Goal: Task Accomplishment & Management: Use online tool/utility

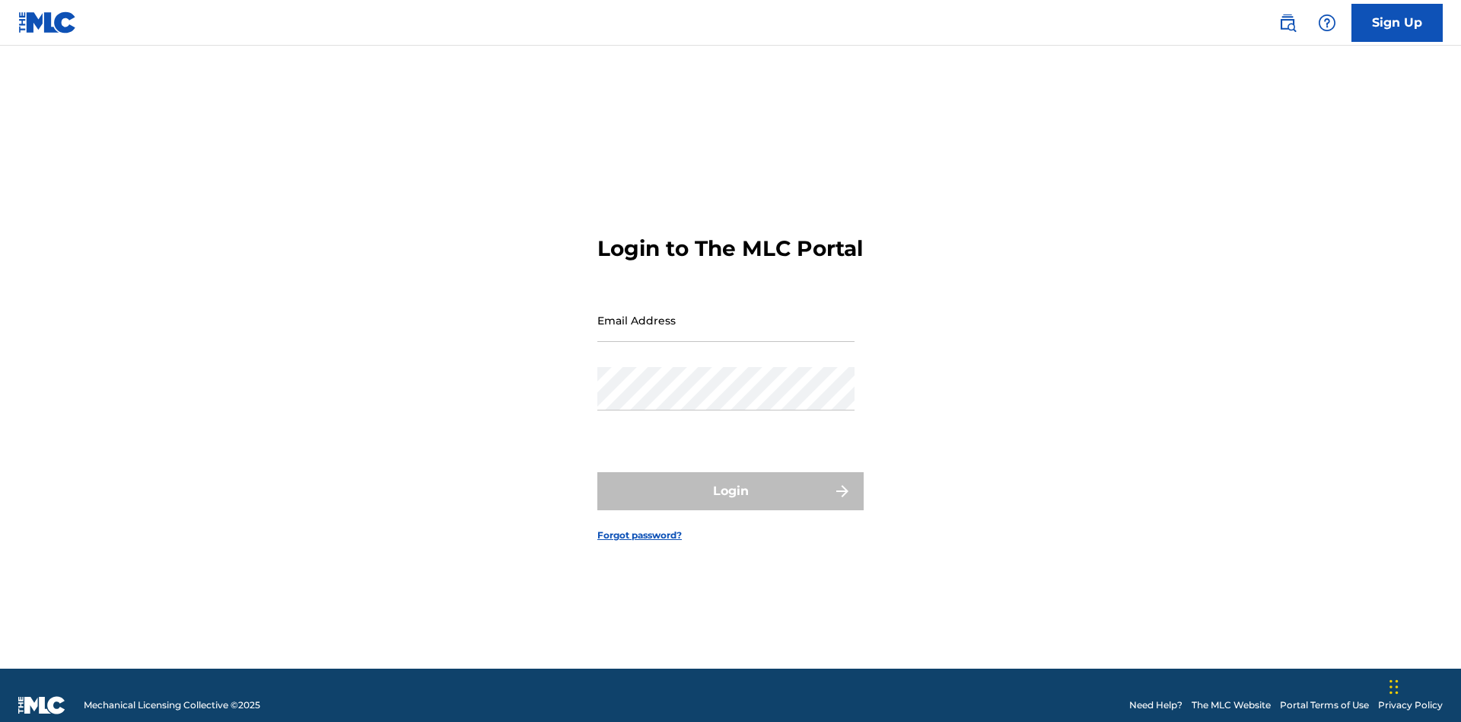
scroll to position [20, 0]
click at [726, 313] on input "Email Address" at bounding box center [725, 319] width 257 height 43
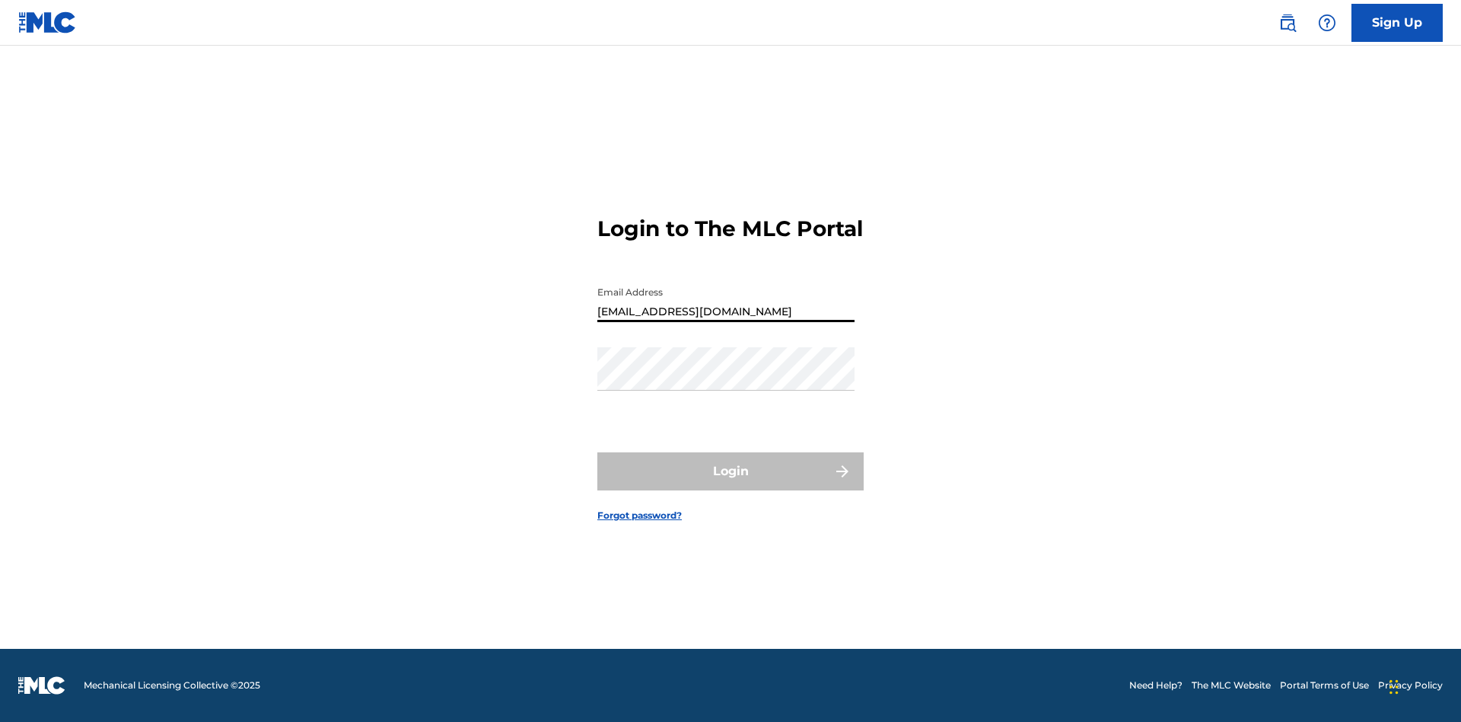
type input "Duke.McTesterson@gmail.com"
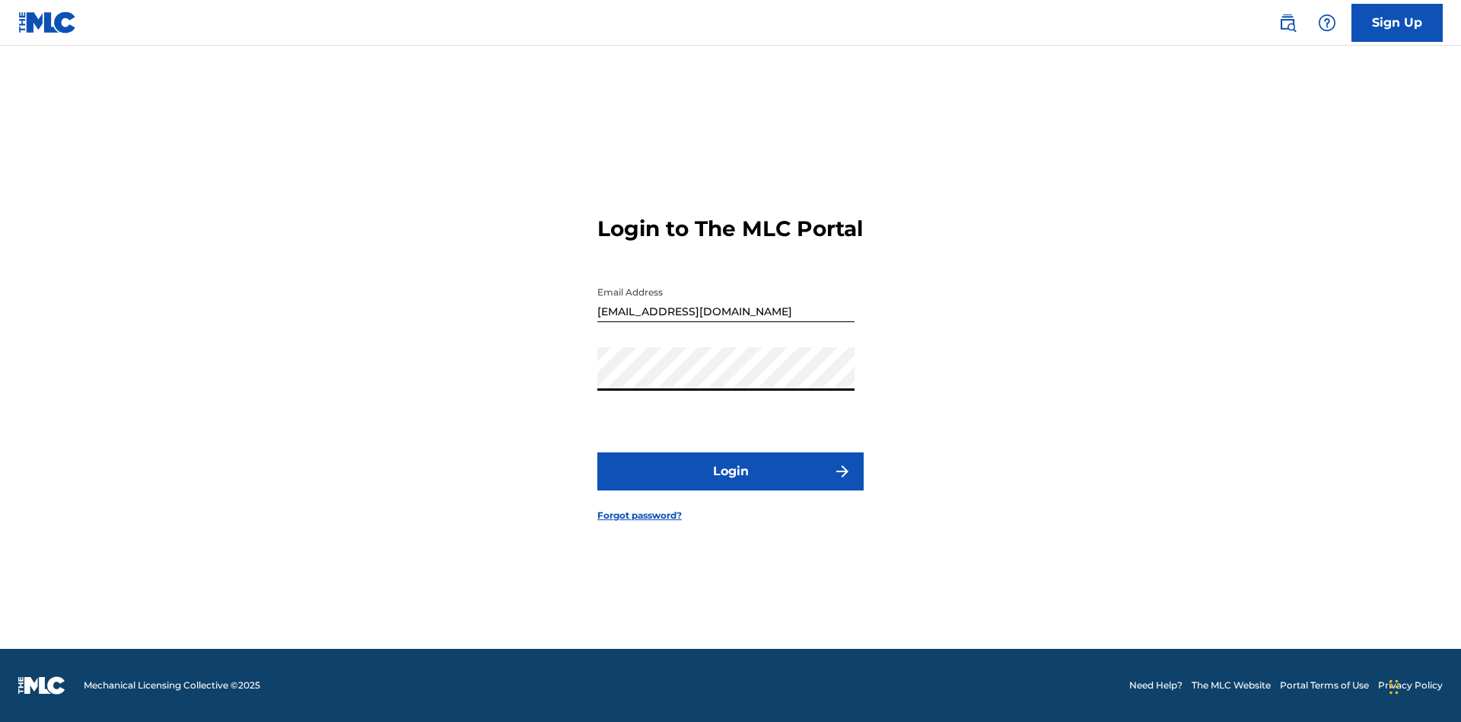
click at [731, 484] on button "Login" at bounding box center [730, 471] width 266 height 38
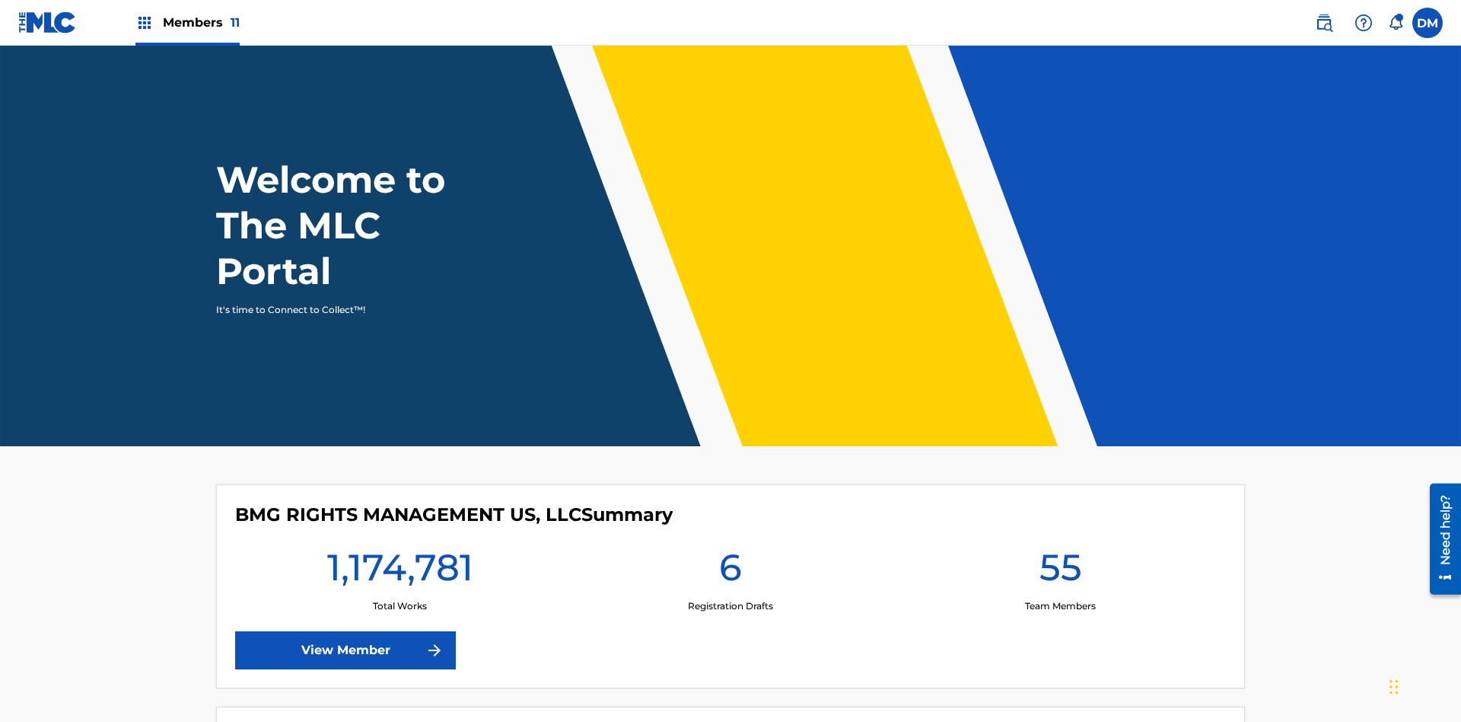
scroll to position [65, 0]
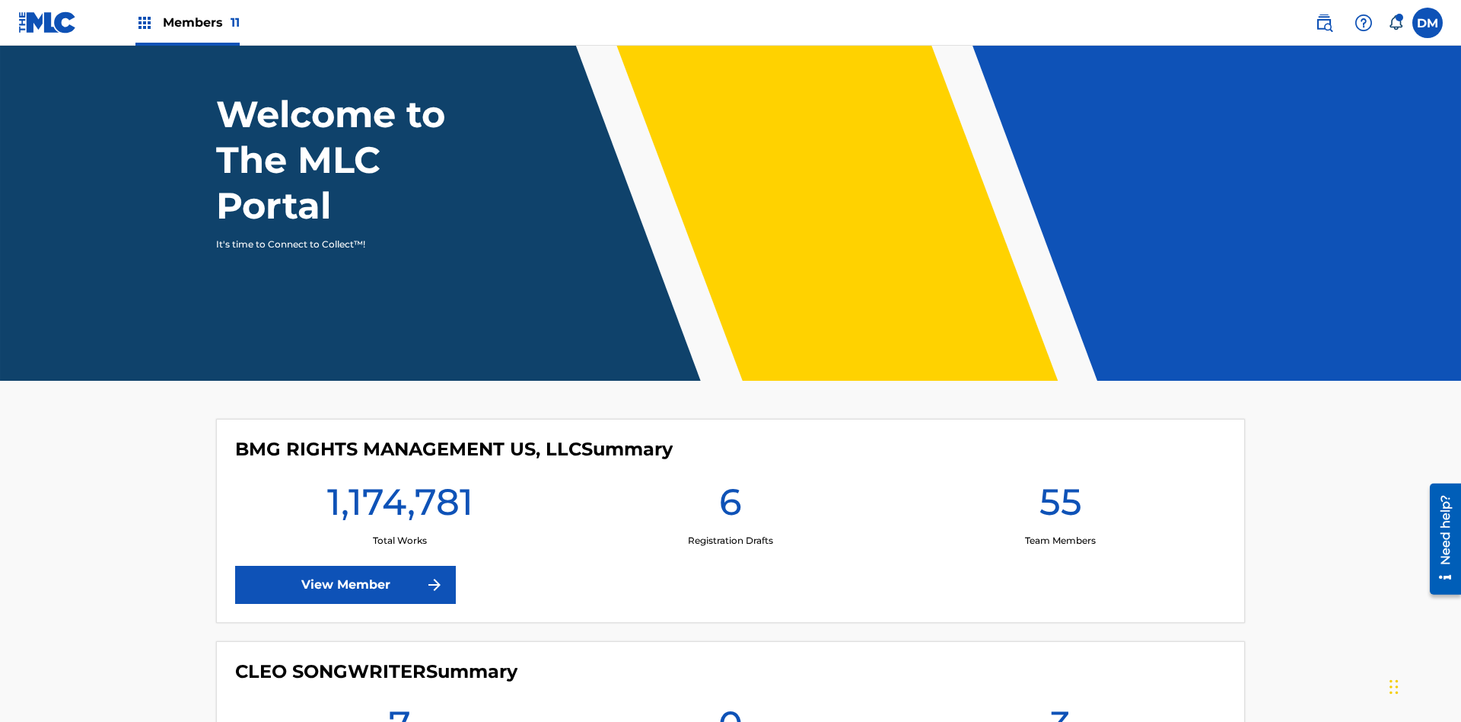
click at [187, 22] on span "Members 11" at bounding box center [201, 23] width 77 height 18
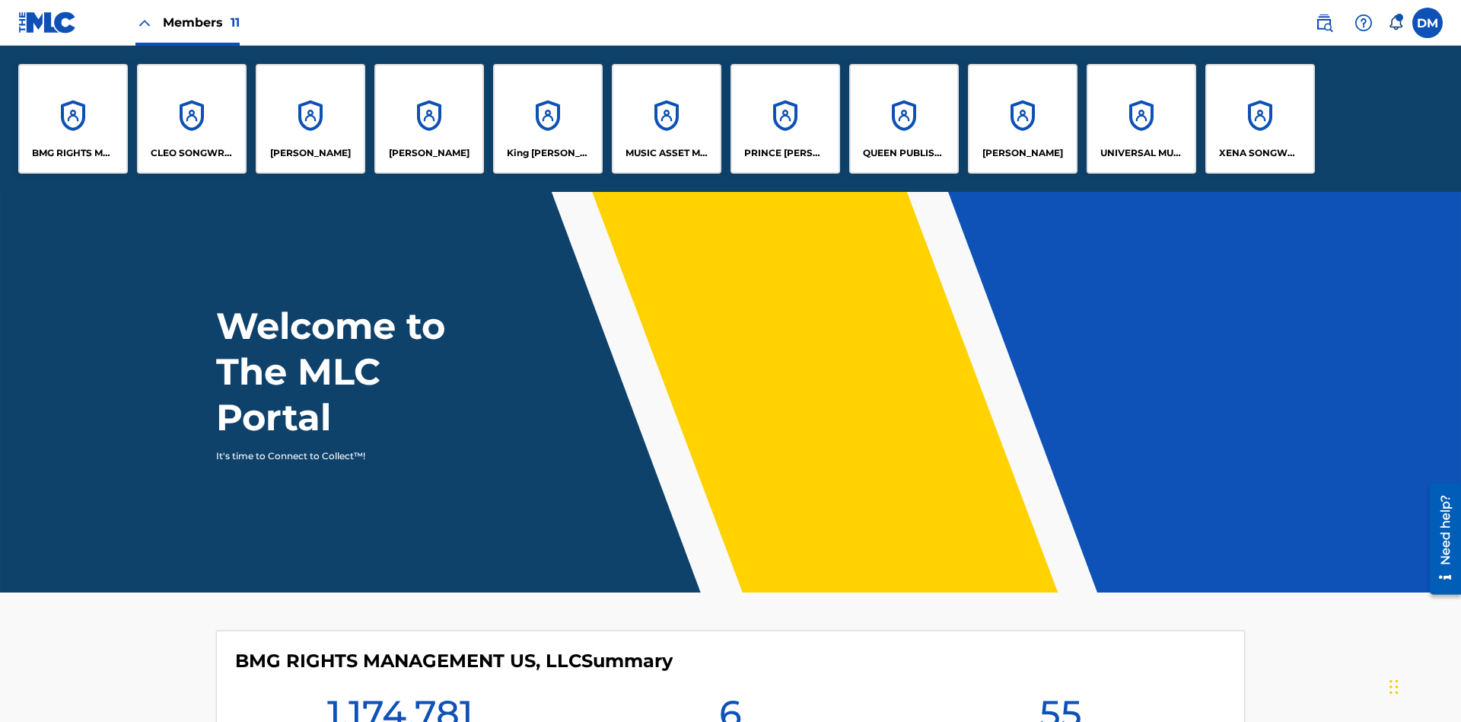
click at [1141, 153] on p "UNIVERSAL MUSIC PUB GROUP" at bounding box center [1142, 153] width 83 height 14
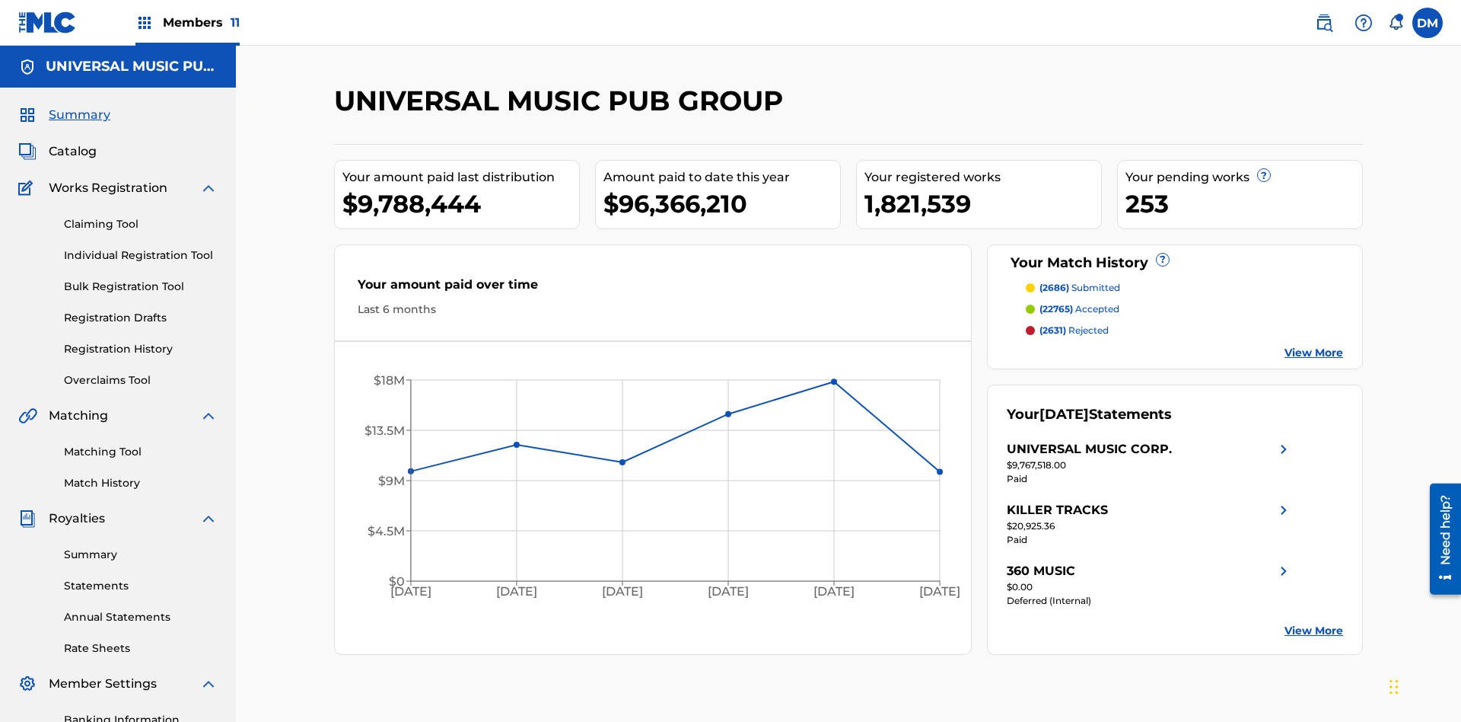
click at [141, 247] on link "Individual Registration Tool" at bounding box center [141, 255] width 154 height 16
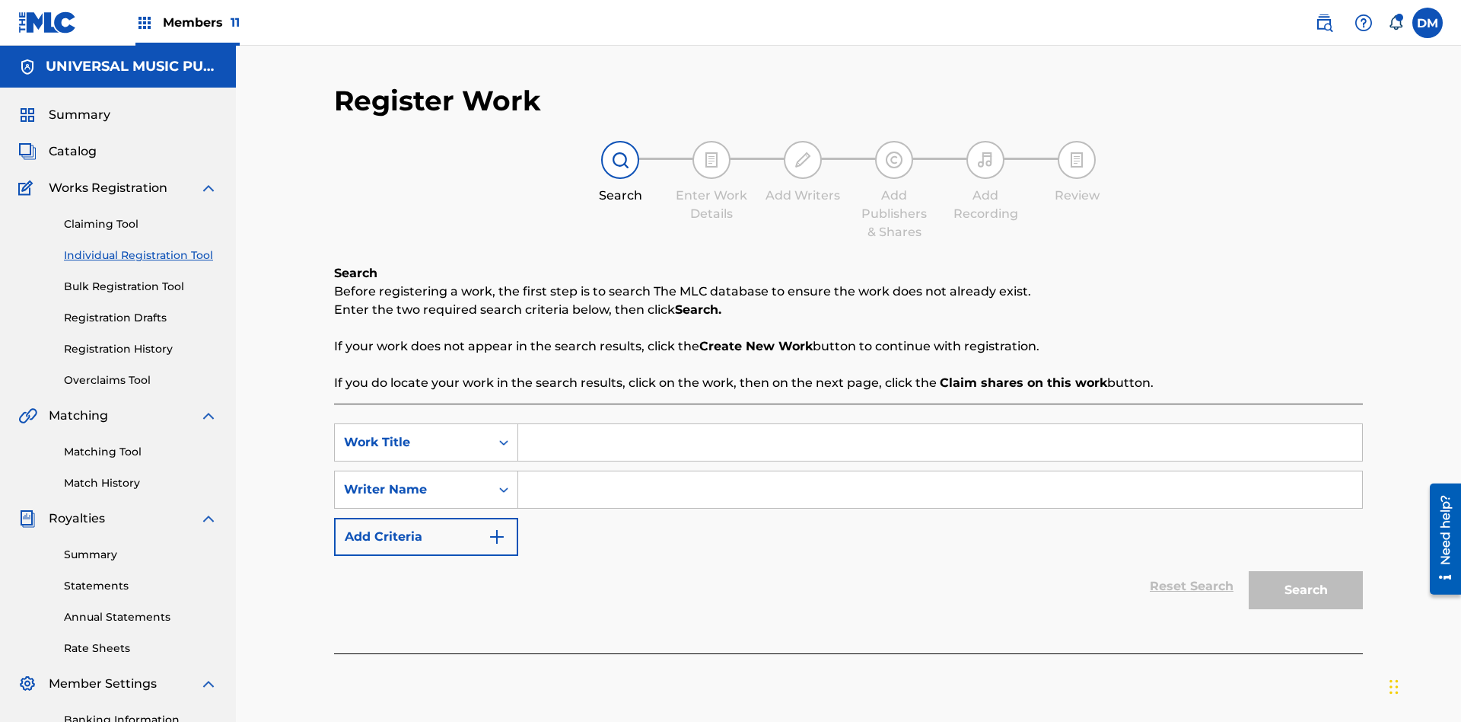
scroll to position [222, 0]
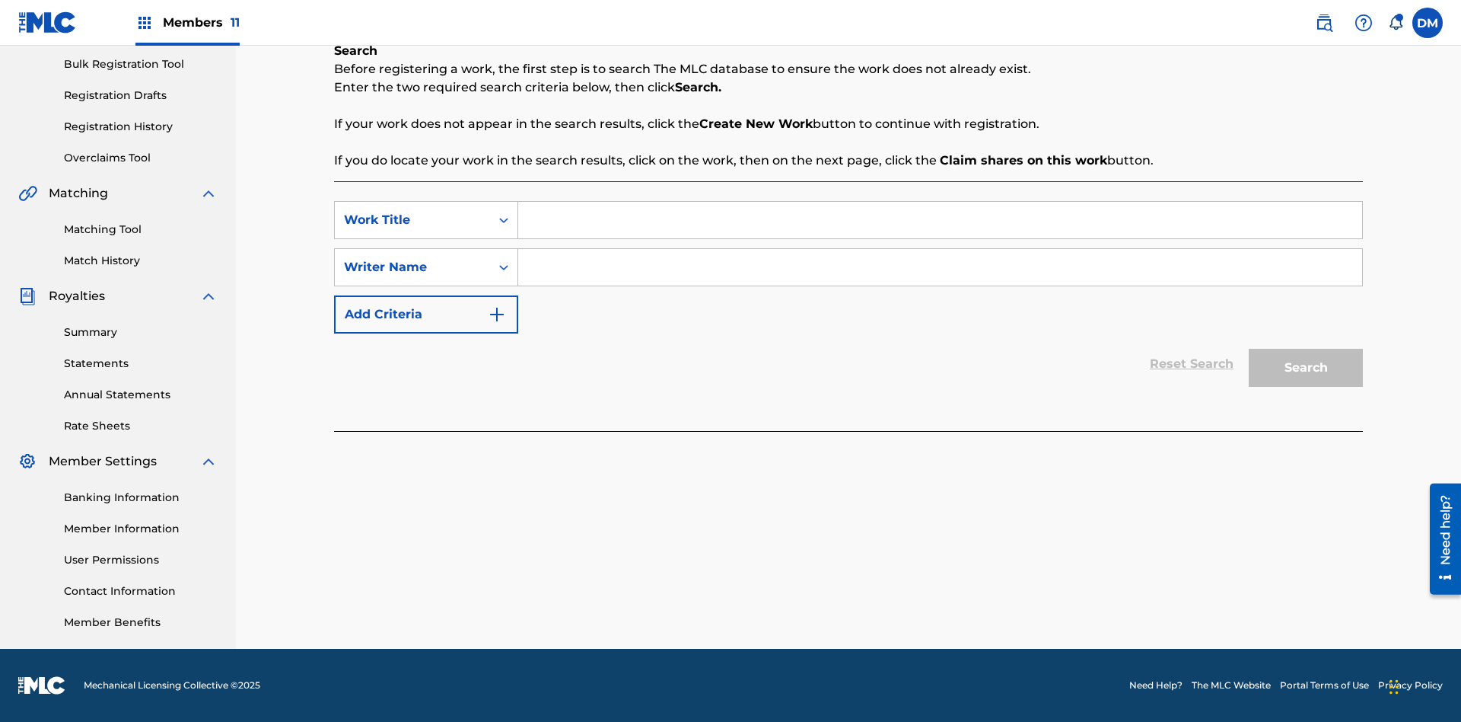
click at [940, 220] on input "Search Form" at bounding box center [940, 220] width 844 height 37
type input "Internal User Limitation Test Work"
click at [940, 267] on input "Search Form" at bounding box center [940, 267] width 844 height 37
type input "Test"
click at [1306, 368] on button "Search" at bounding box center [1306, 368] width 114 height 38
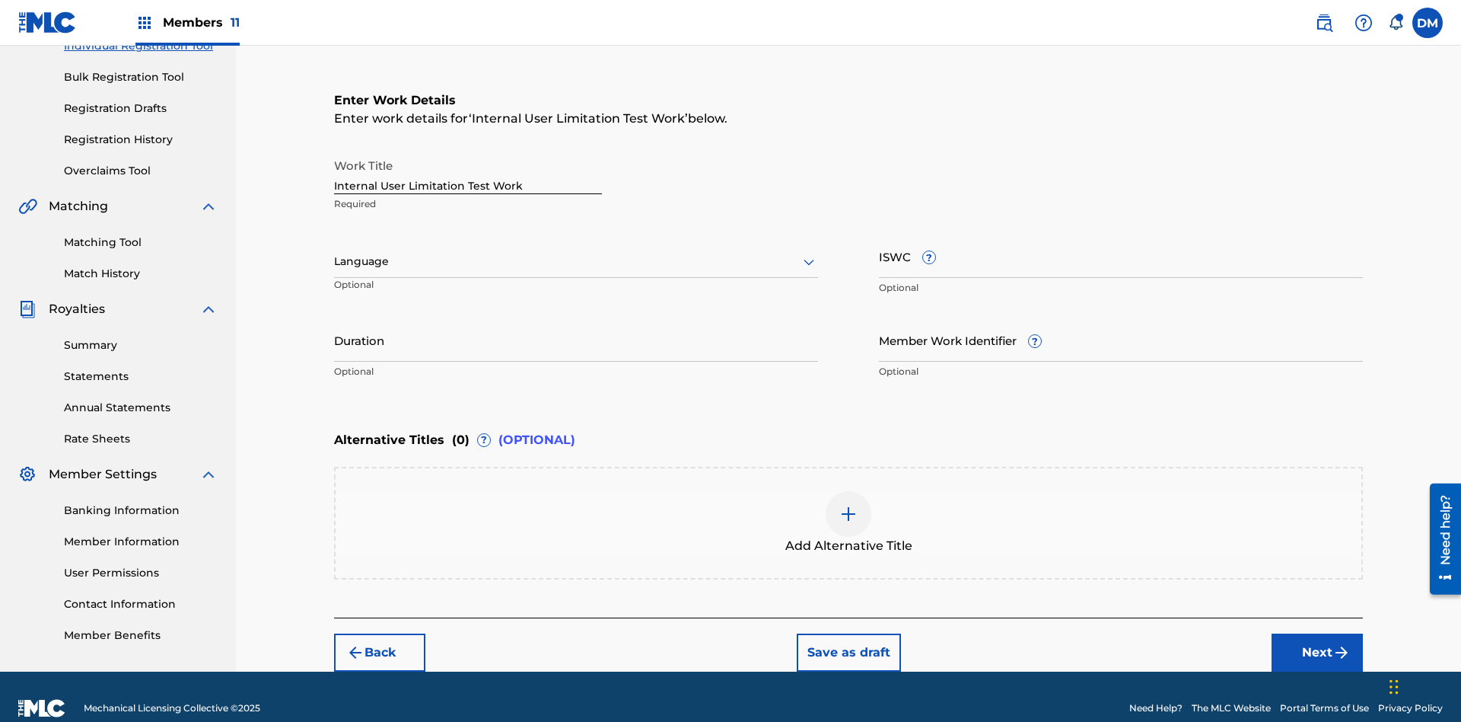
scroll to position [232, 0]
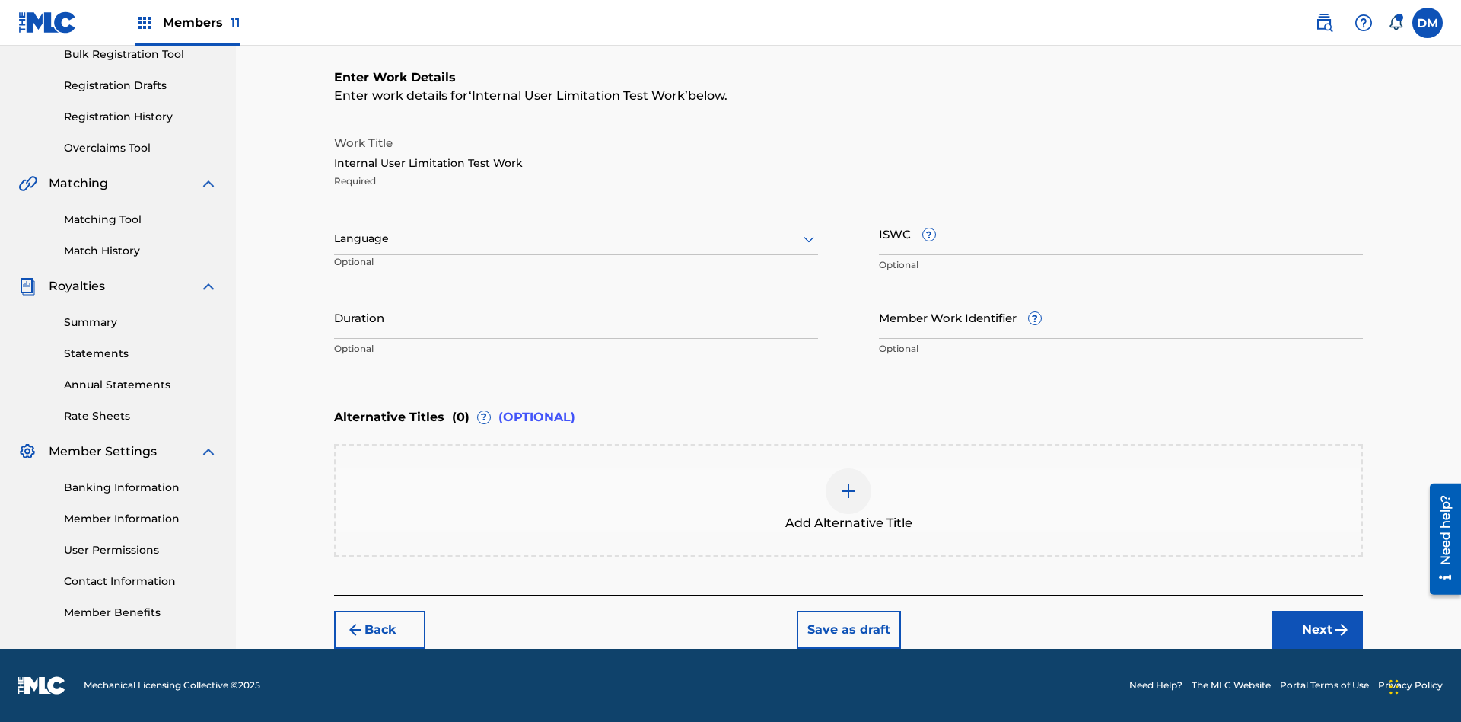
click at [468, 149] on input "Internal User Limitation Test Work" at bounding box center [468, 149] width 268 height 43
type input "Internal User Limitation Test Work"
click at [848, 629] on button "Save as draft" at bounding box center [849, 629] width 104 height 38
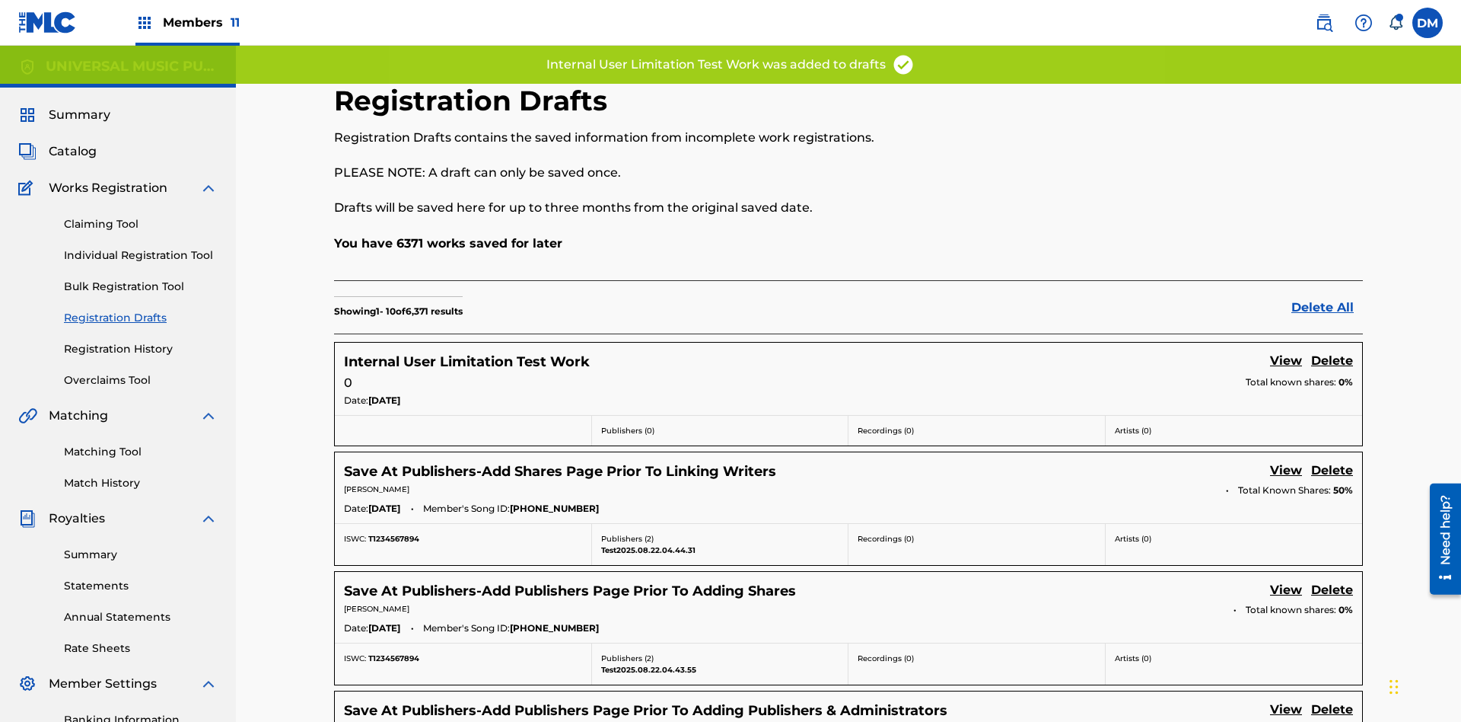
click at [1428, 22] on label at bounding box center [1428, 23] width 30 height 30
click at [1428, 23] on input "DM Duke McTesterson duke.mctesterson@gmail.com Notification Preferences Profile…" at bounding box center [1428, 23] width 0 height 0
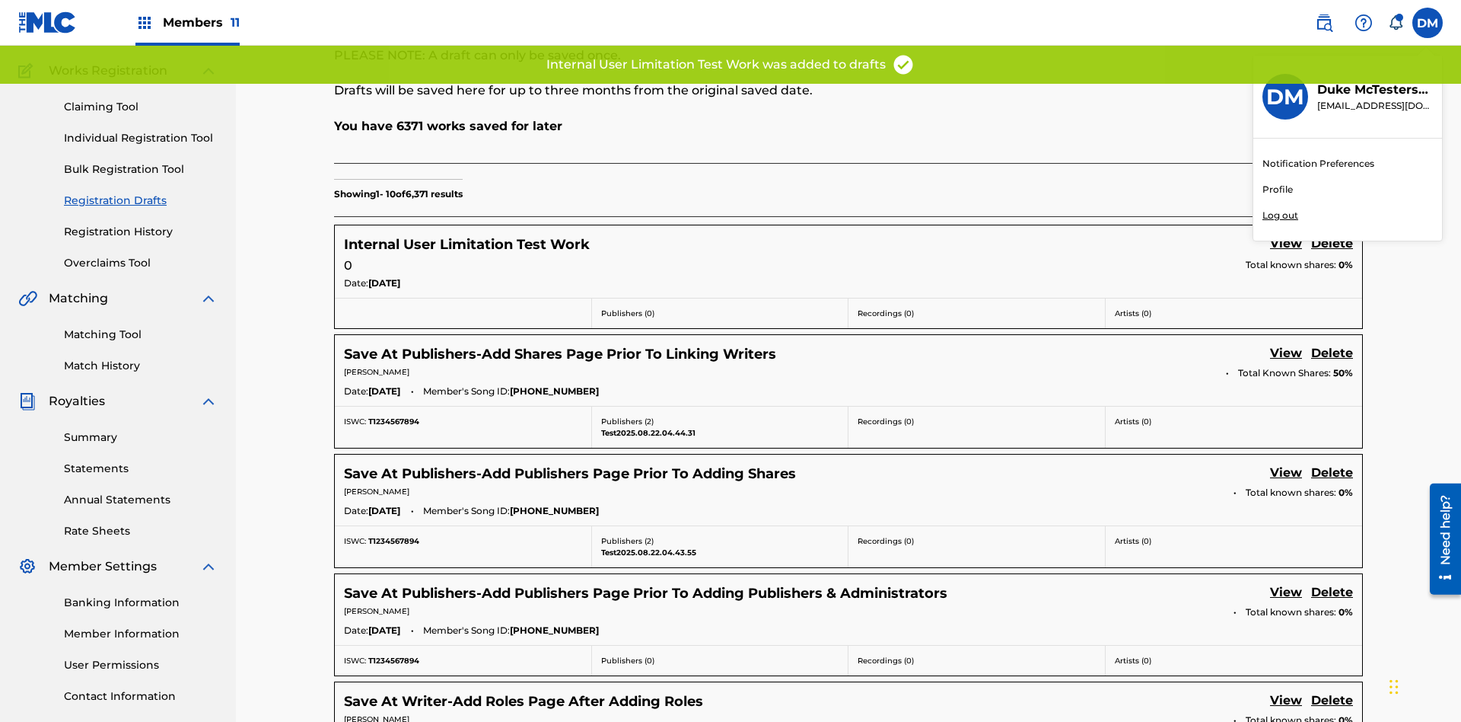
click at [1280, 215] on p "Log out" at bounding box center [1281, 216] width 36 height 14
click at [1428, 23] on input "DM Duke McTesterson duke.mctesterson@gmail.com Notification Preferences Profile…" at bounding box center [1428, 23] width 0 height 0
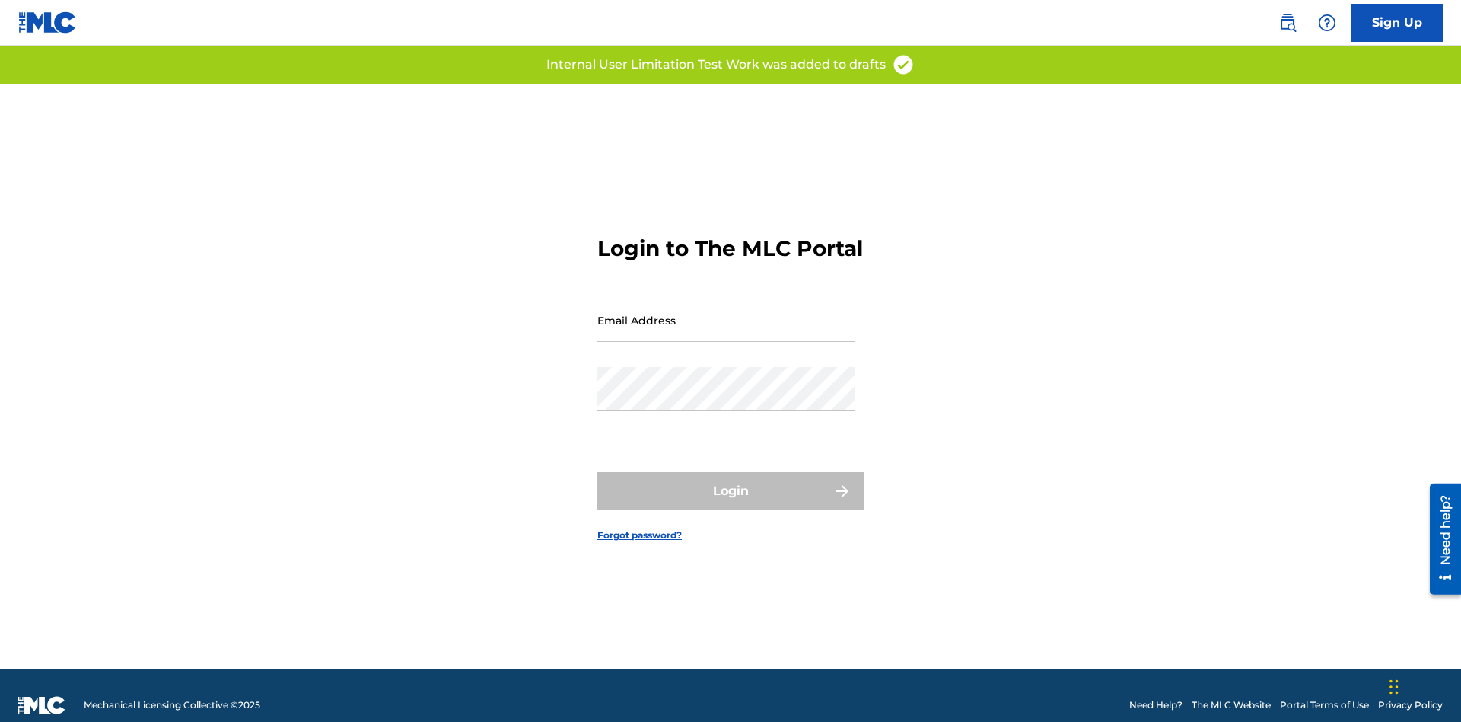
scroll to position [20, 0]
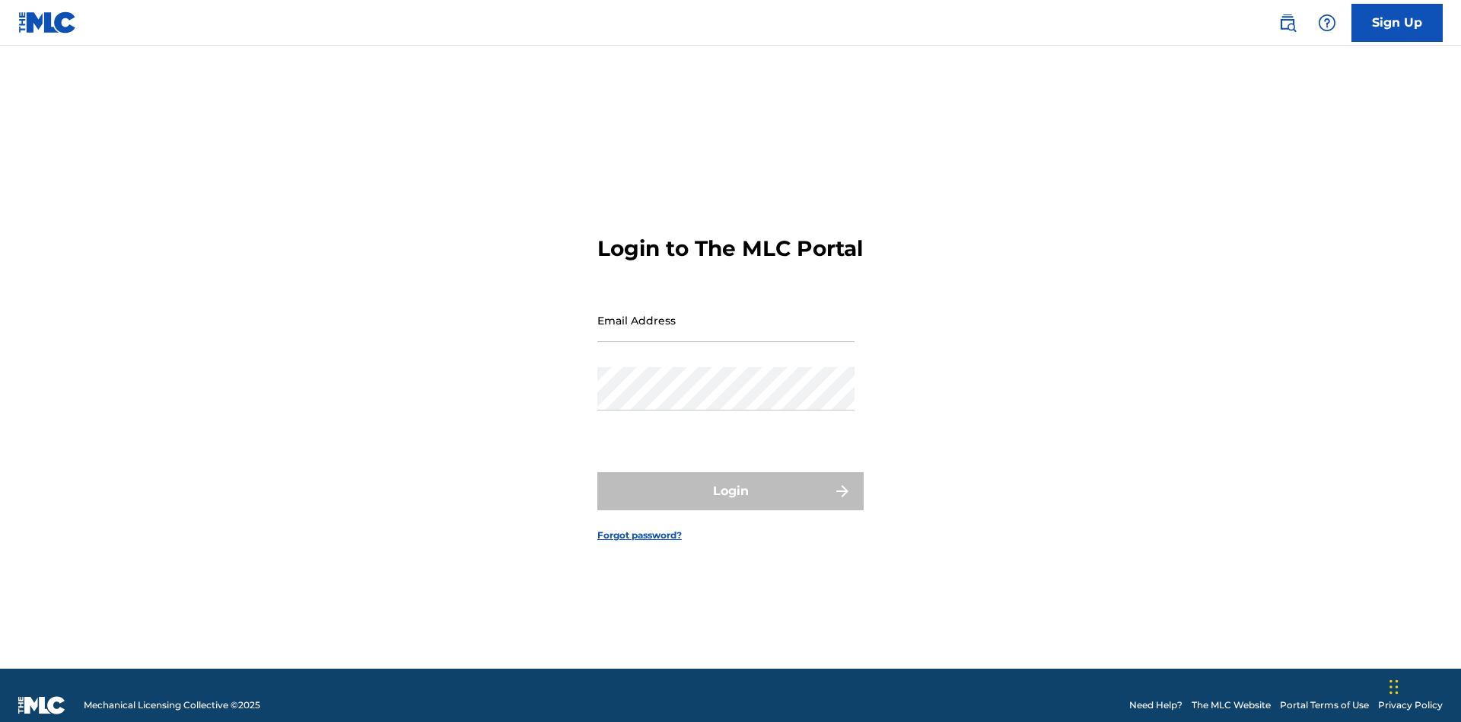
scroll to position [20, 0]
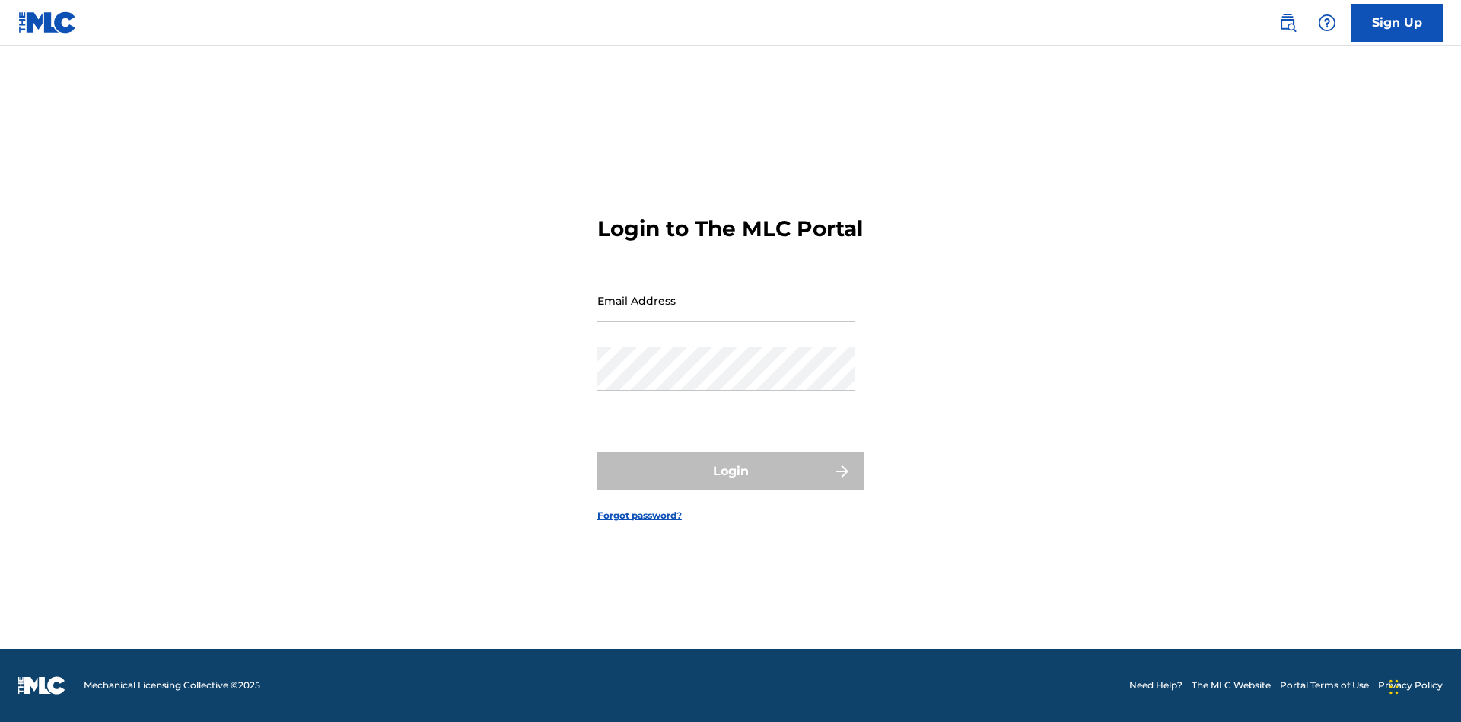
click at [726, 313] on input "Email Address" at bounding box center [725, 300] width 257 height 43
type input "[PERSON_NAME][EMAIL_ADDRESS][PERSON_NAME][DOMAIN_NAME]"
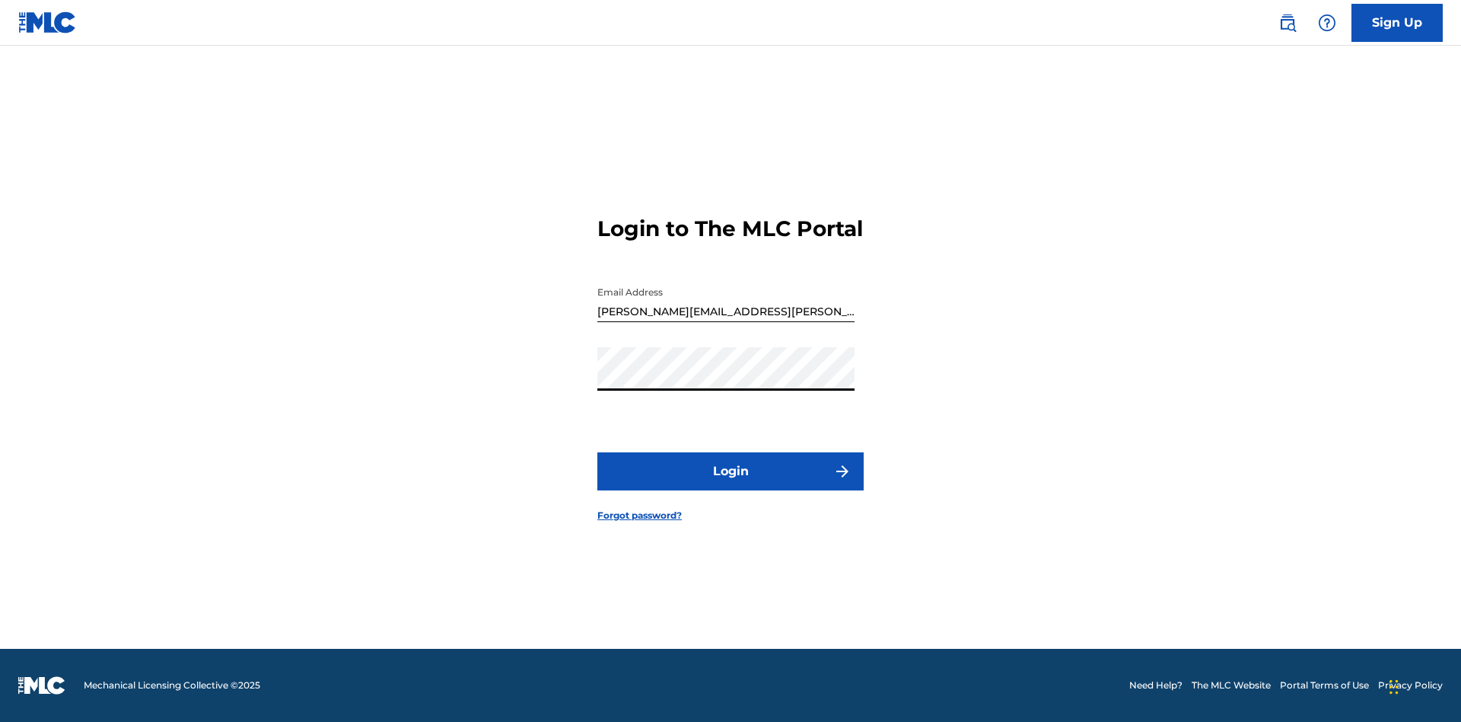
click at [731, 484] on button "Login" at bounding box center [730, 471] width 266 height 38
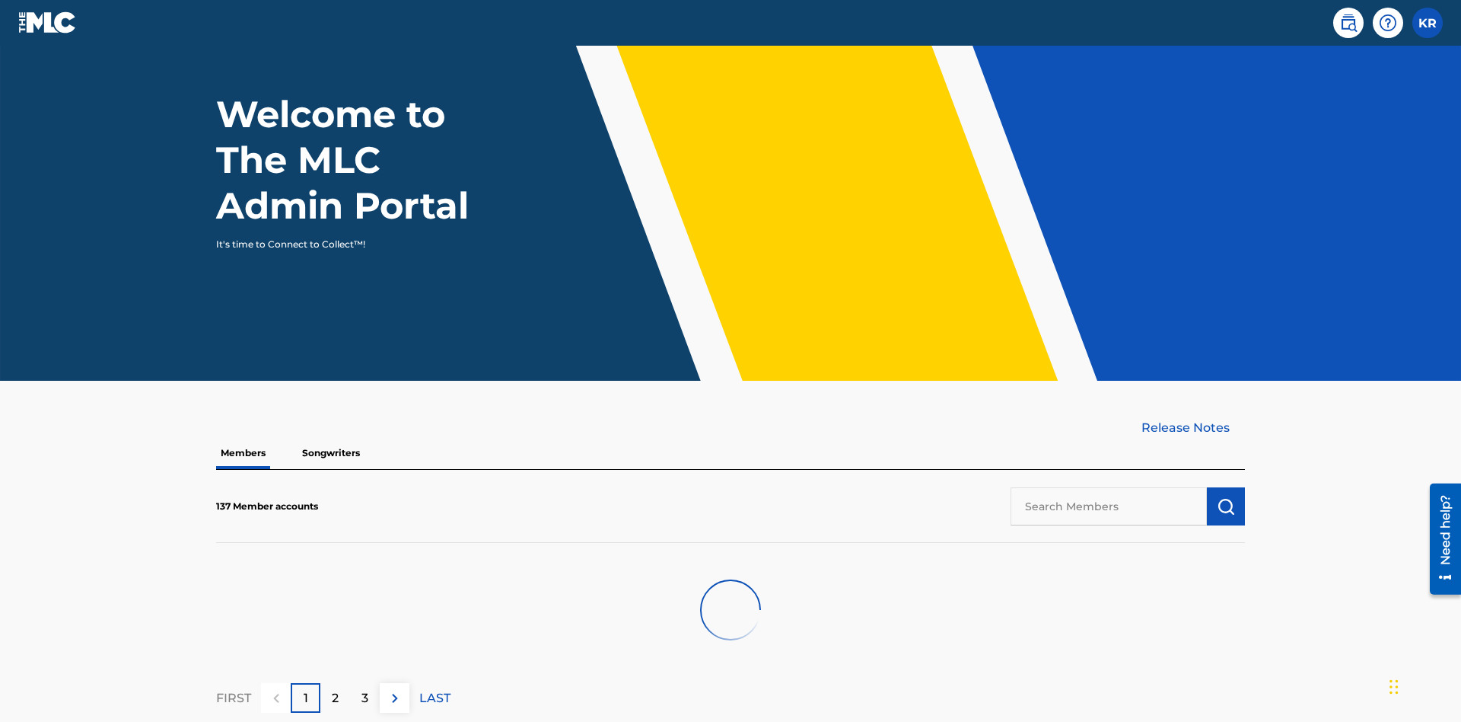
click at [1109, 487] on input "text" at bounding box center [1109, 506] width 196 height 38
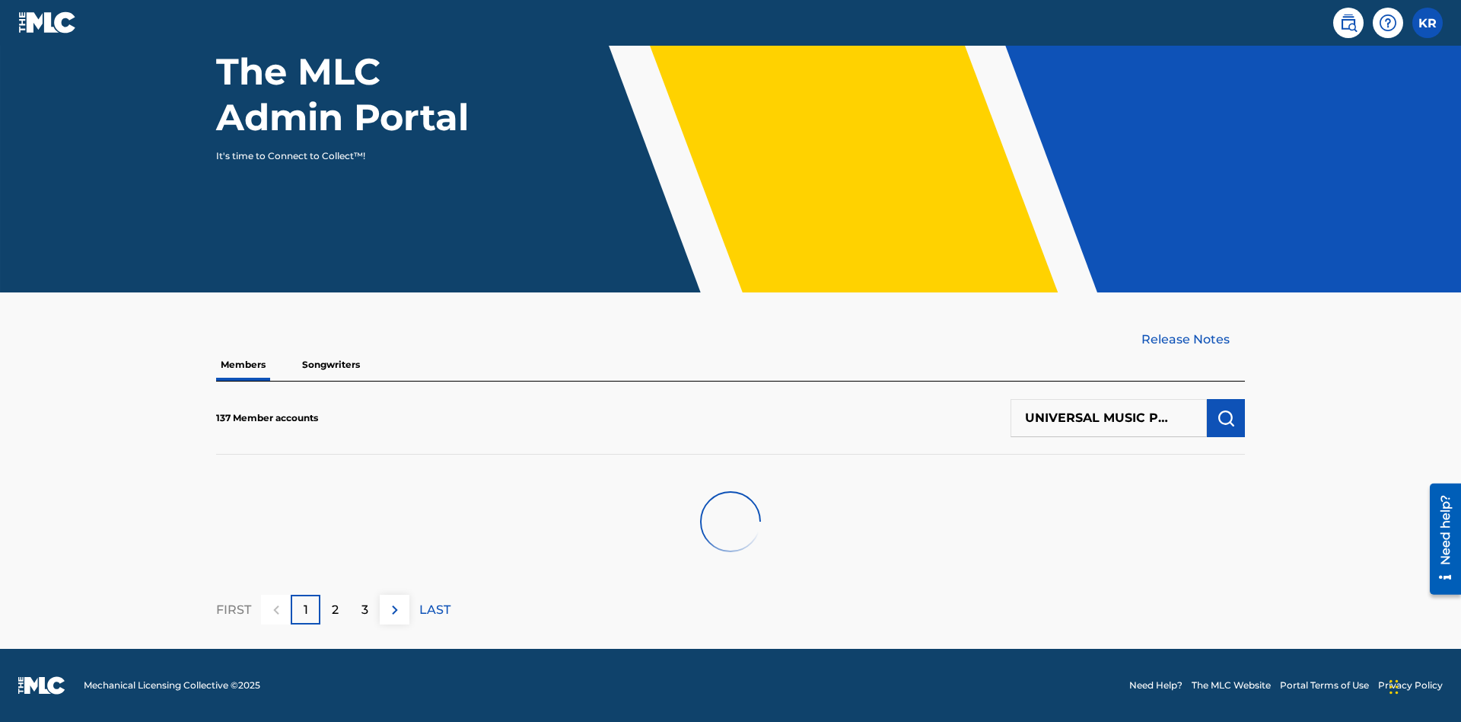
scroll to position [0, 49]
type input "UNIVERSAL MUSIC PUB GROUP"
click at [1226, 417] on img "submit" at bounding box center [1226, 418] width 18 height 18
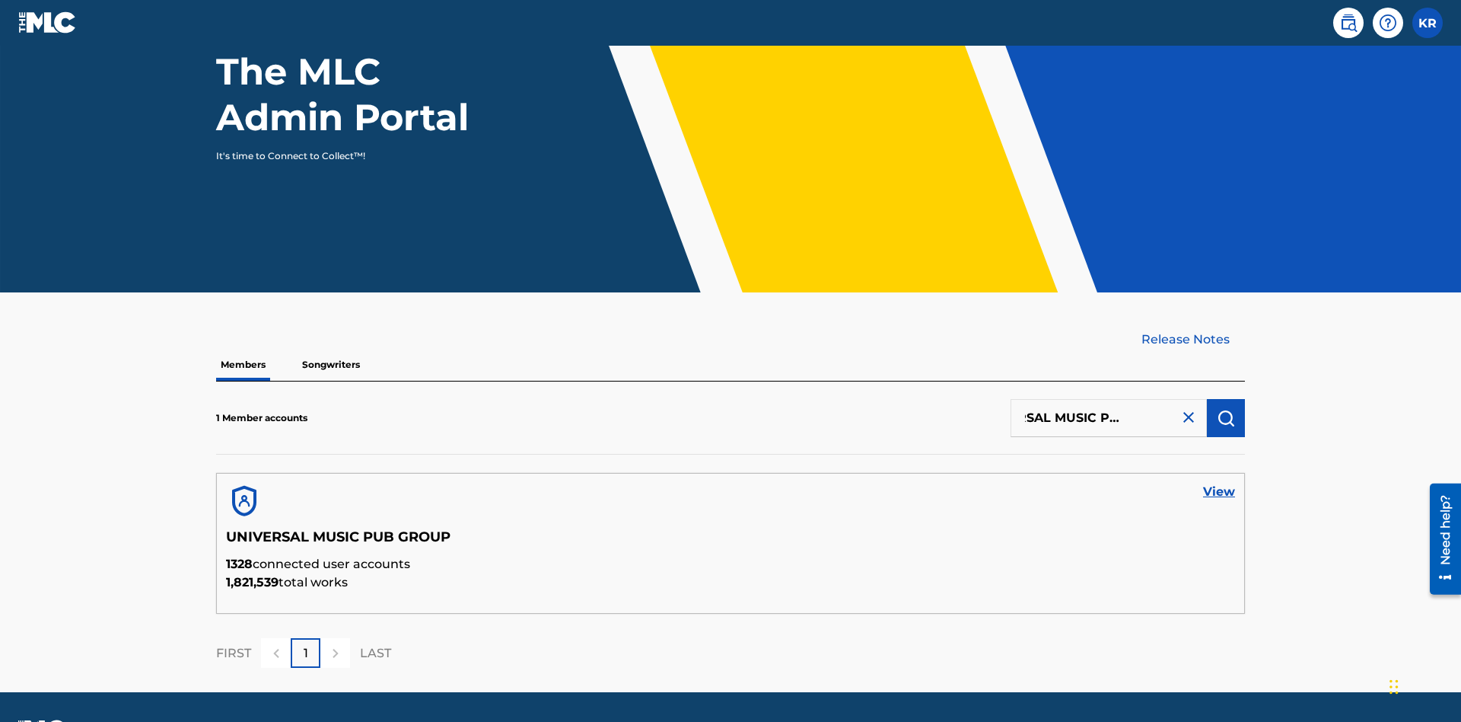
click at [1219, 483] on link "View" at bounding box center [1219, 492] width 32 height 18
